Goal: Browse casually

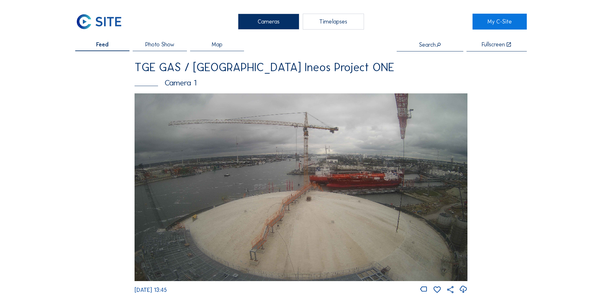
scroll to position [888, 0]
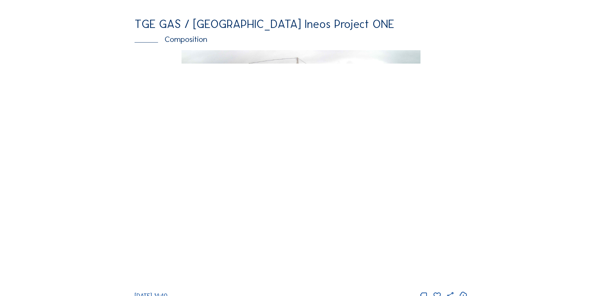
scroll to position [920, 0]
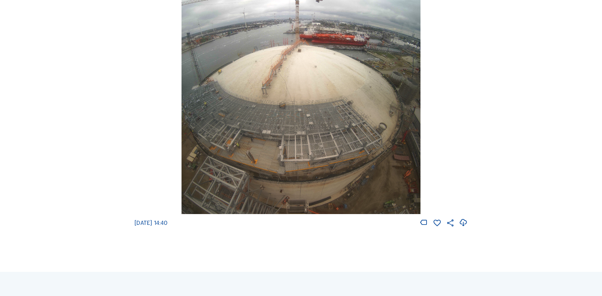
click at [368, 184] on img at bounding box center [300, 95] width 239 height 237
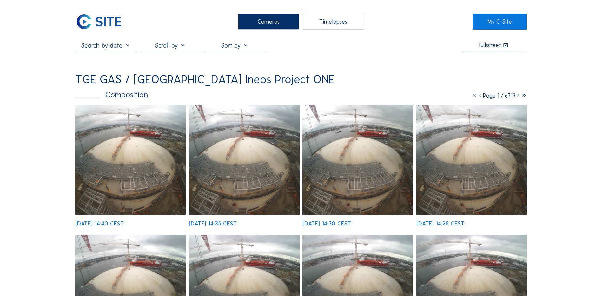
click at [112, 162] on img at bounding box center [130, 159] width 110 height 109
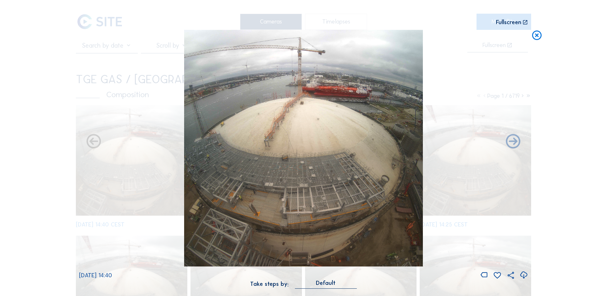
click at [525, 277] on icon at bounding box center [523, 275] width 9 height 10
click at [600, 32] on div "Scroll to travel through time | Press 'Alt' Button + Scroll to Zoom | Click and…" at bounding box center [303, 148] width 607 height 296
